Goal: Information Seeking & Learning: Check status

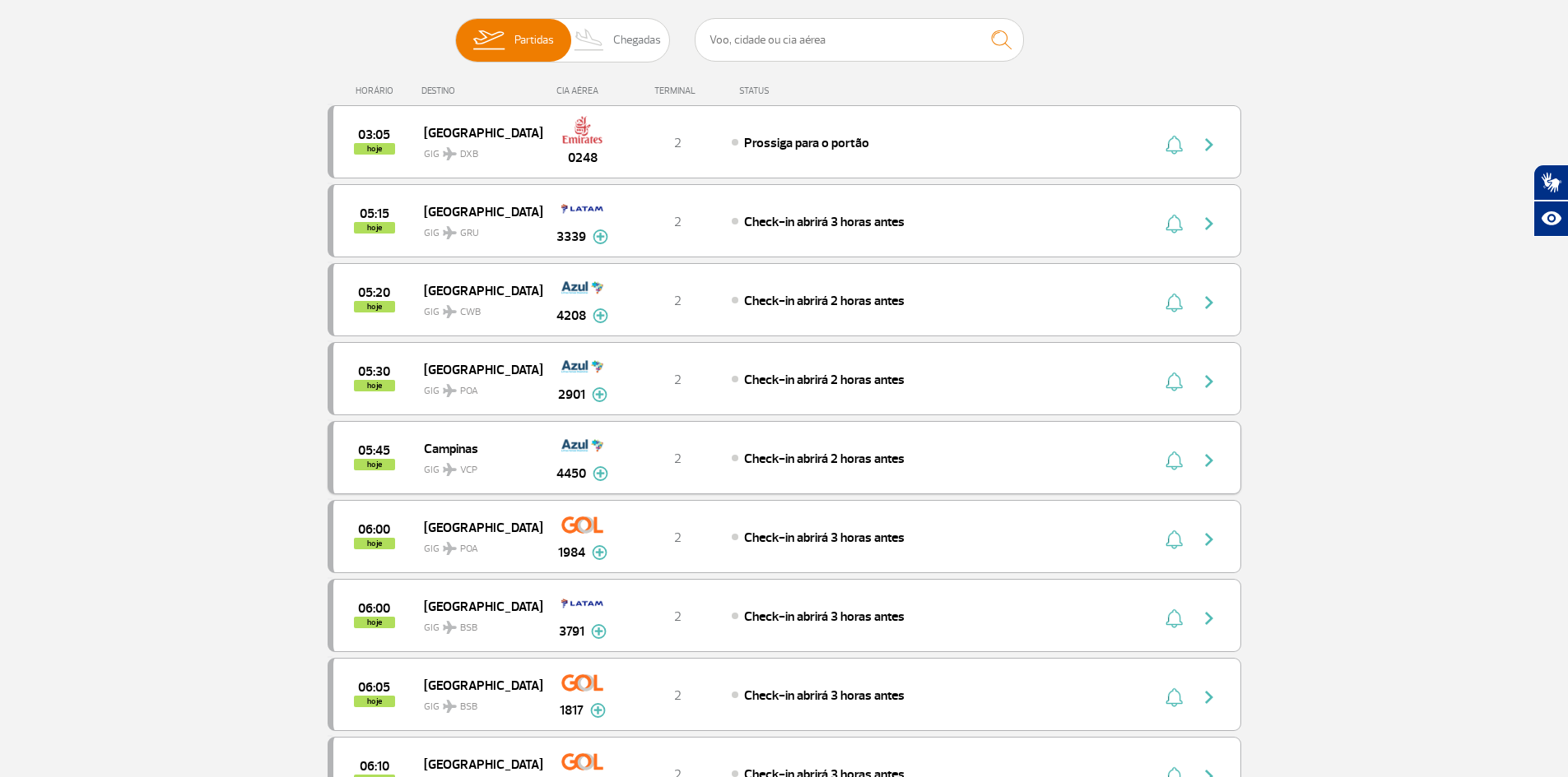
scroll to position [246, 0]
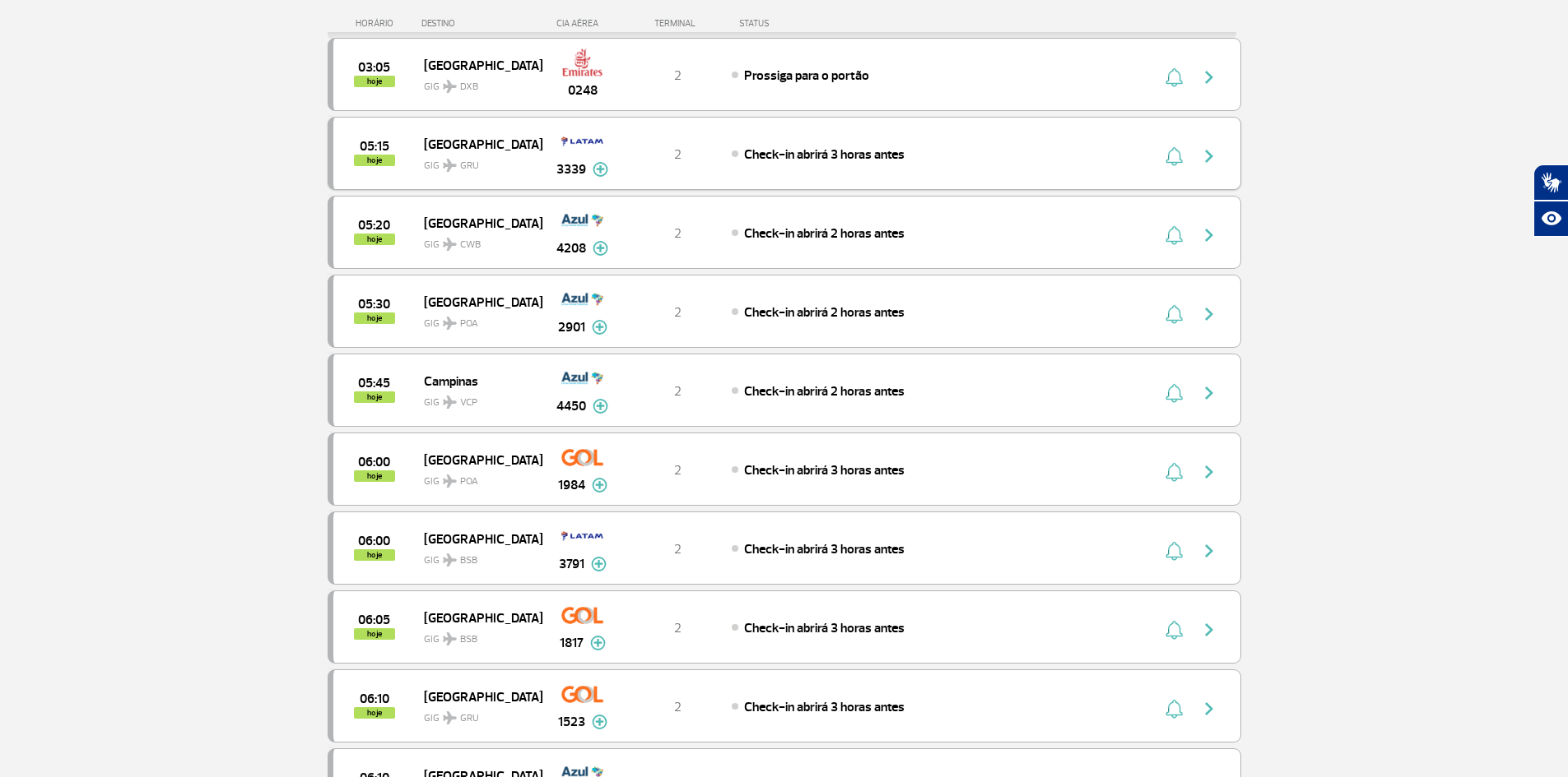
click at [1207, 159] on img "button" at bounding box center [1208, 156] width 20 height 20
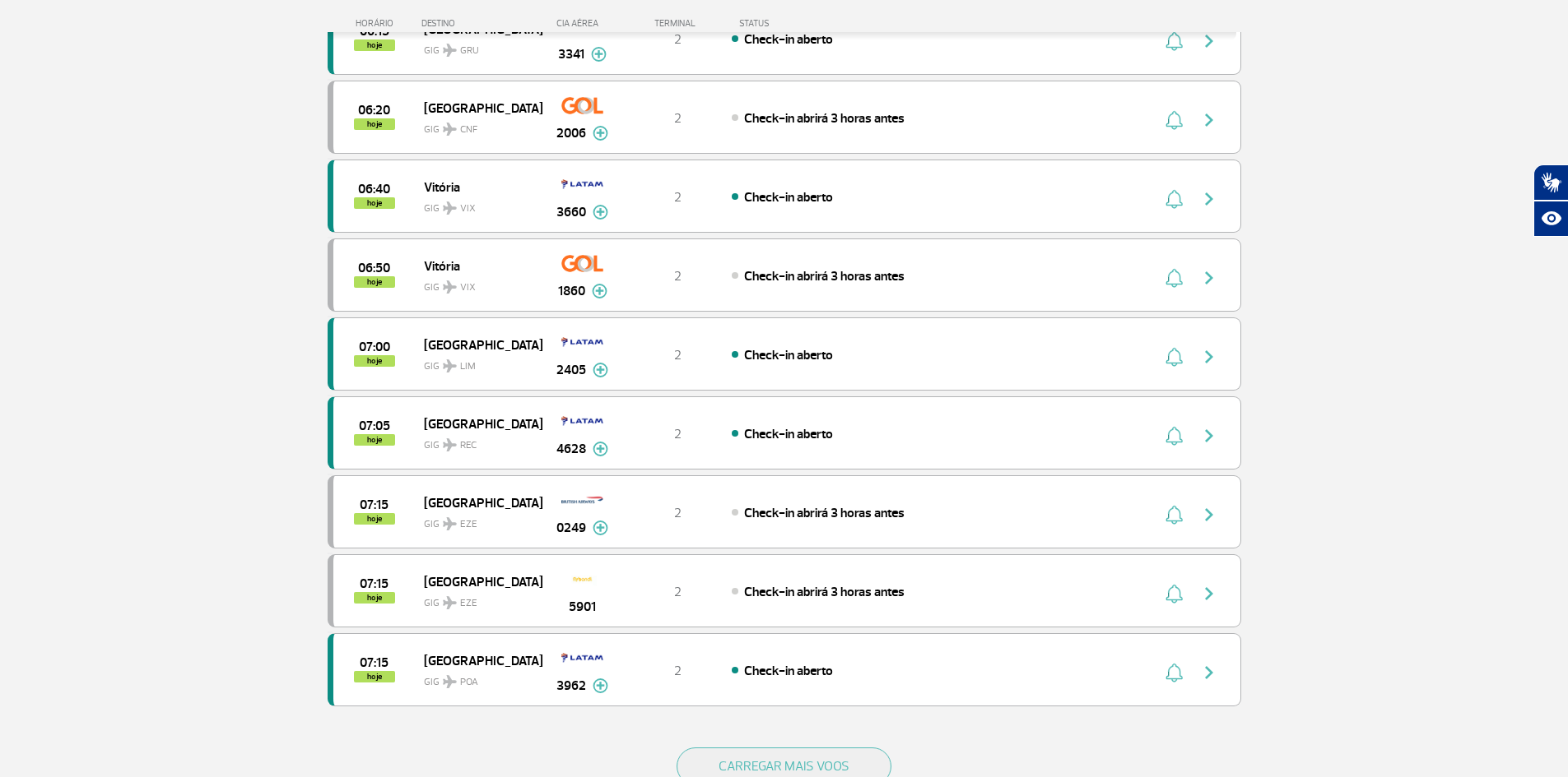
scroll to position [1233, 0]
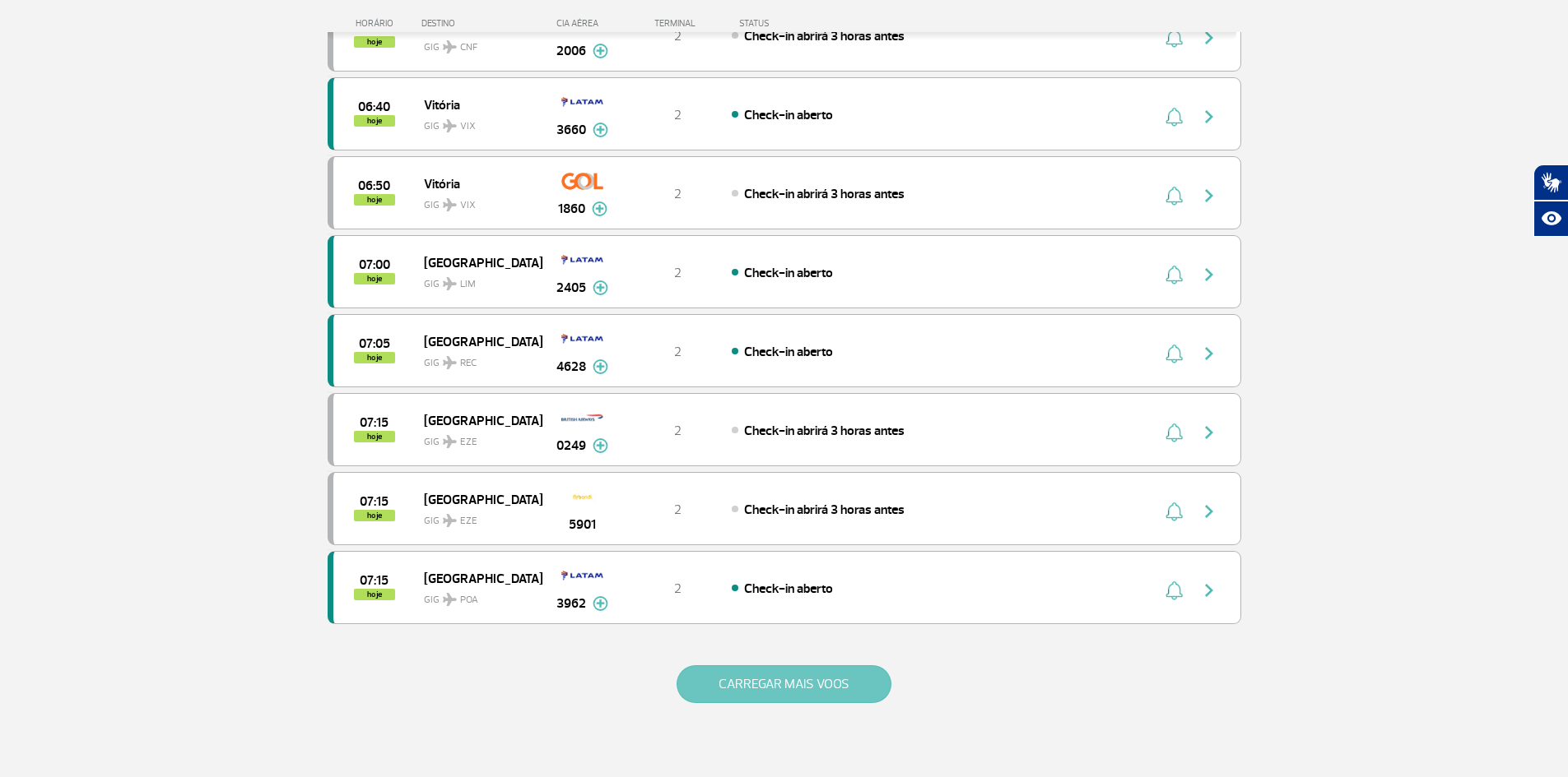
click at [752, 673] on button "CARREGAR MAIS VOOS" at bounding box center [784, 685] width 215 height 38
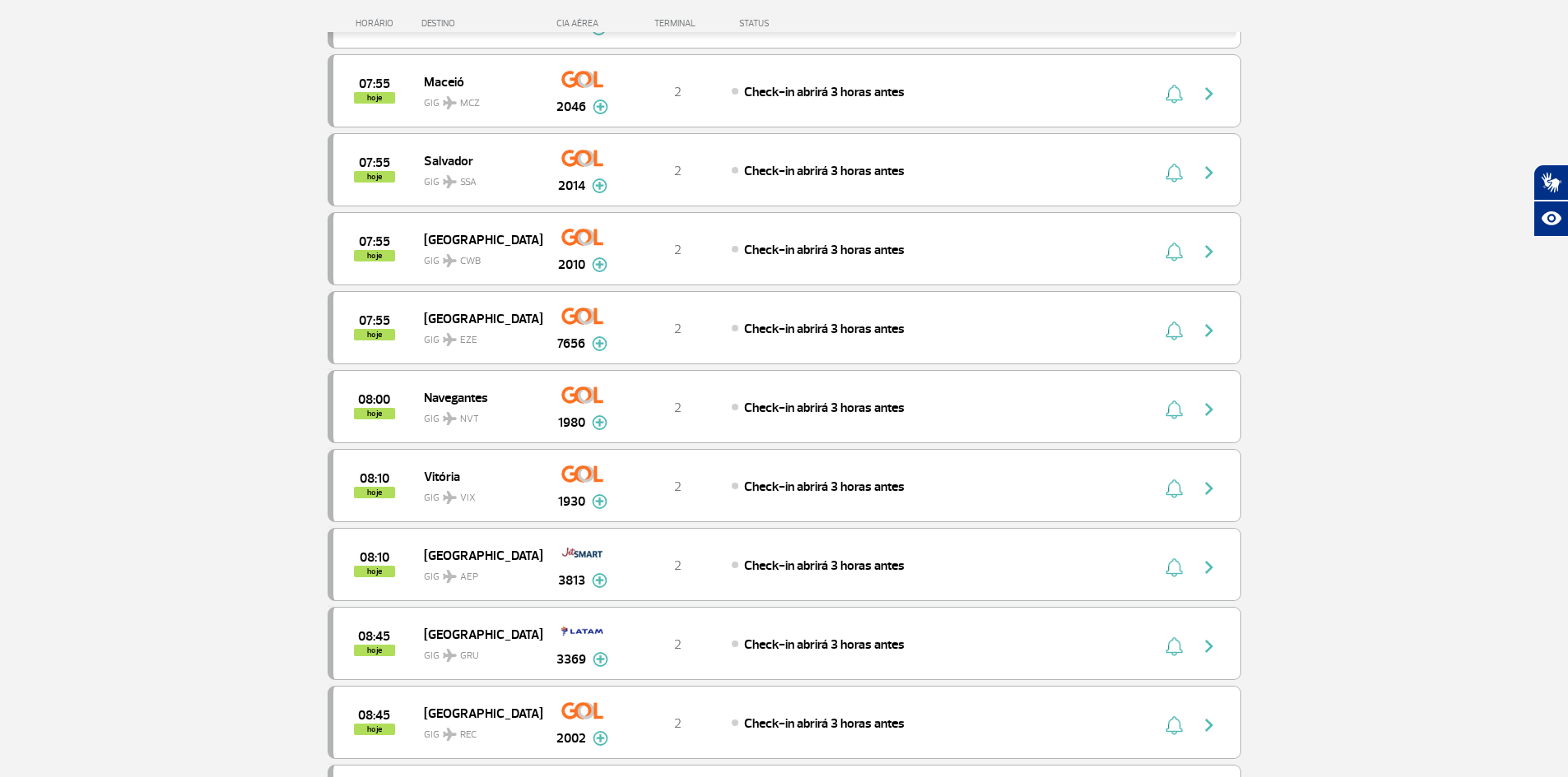
scroll to position [2632, 0]
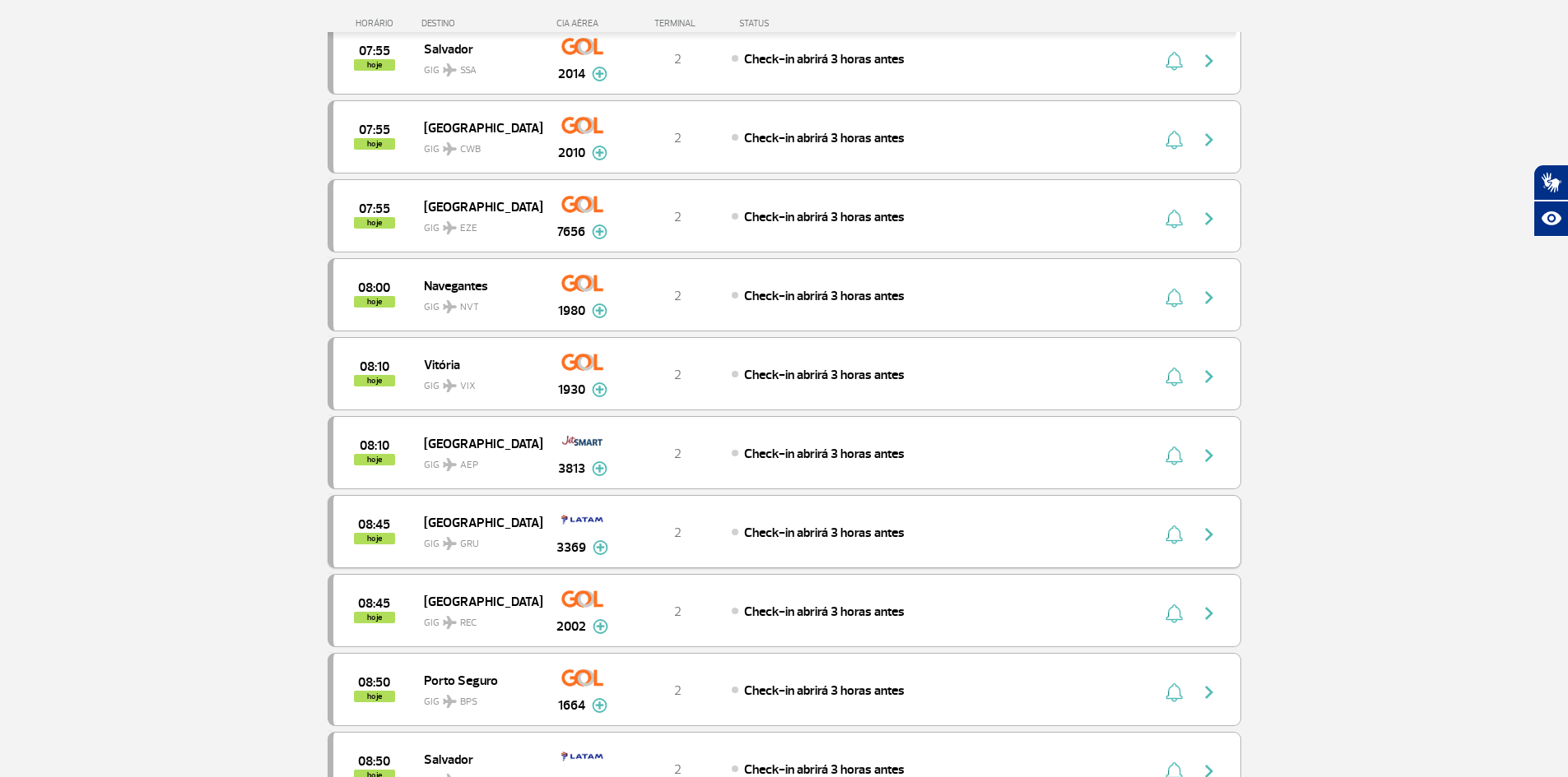
click at [1204, 531] on img "button" at bounding box center [1208, 534] width 20 height 20
